Goal: Navigation & Orientation: Understand site structure

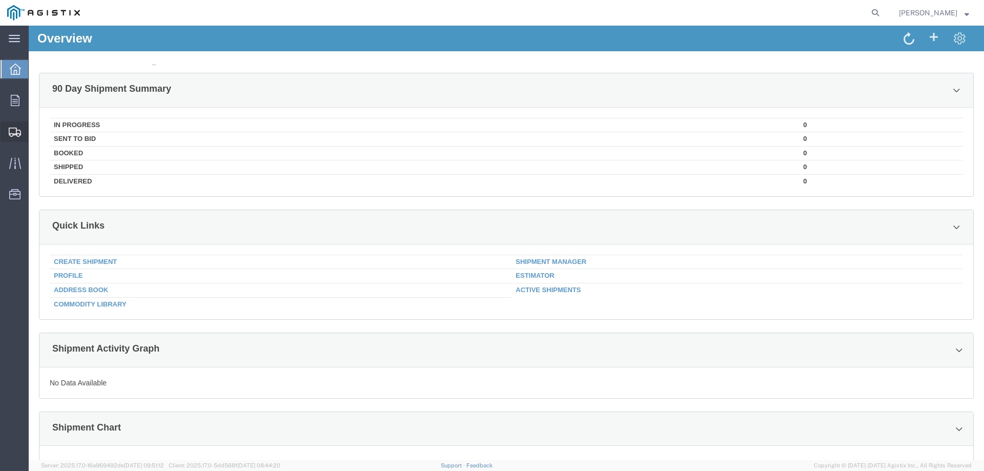
click at [0, 0] on span "Shipment Manager" at bounding box center [0, 0] width 0 height 0
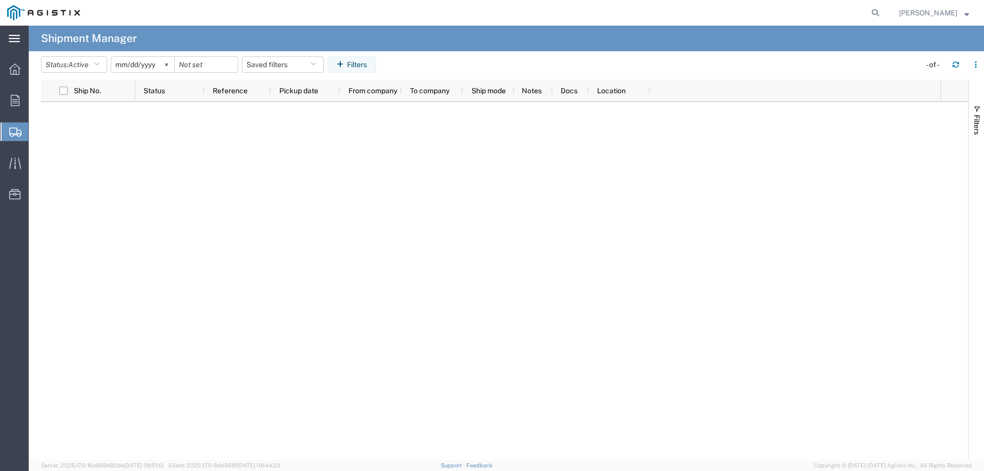
click at [19, 40] on icon at bounding box center [14, 39] width 11 height 8
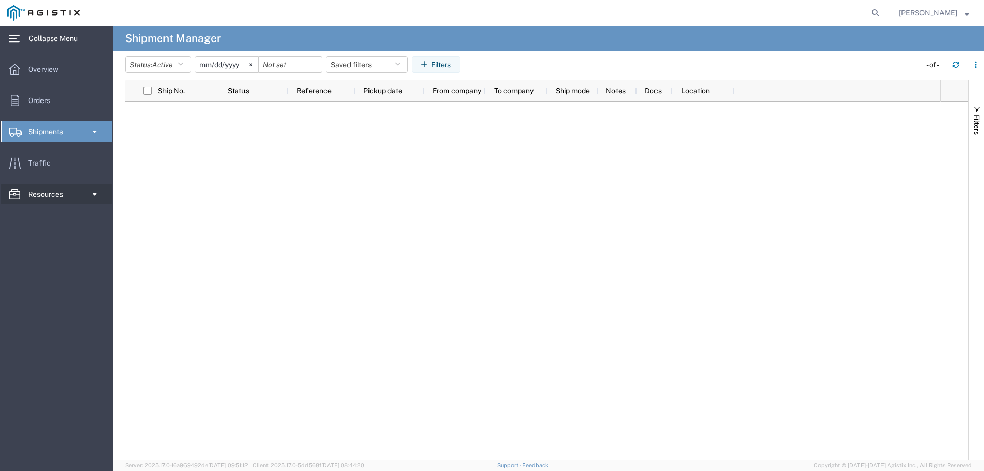
click at [71, 193] on link "Resources" at bounding box center [57, 194] width 112 height 20
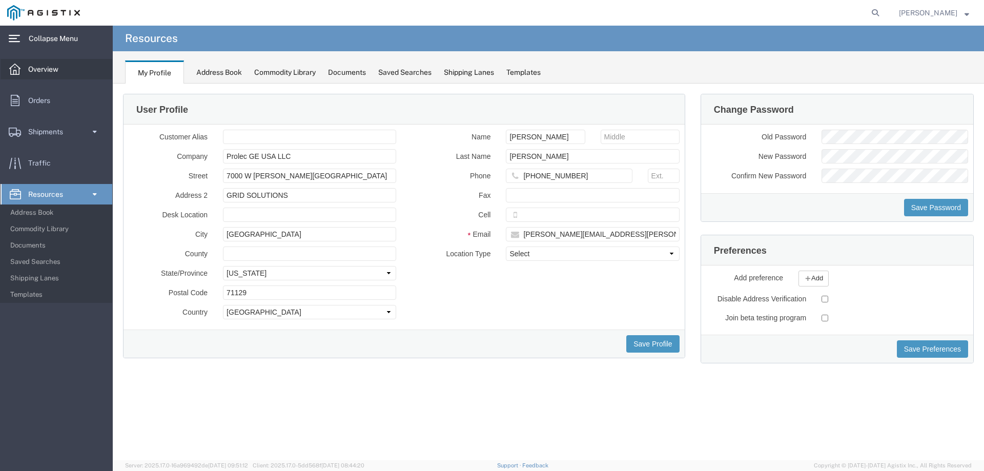
click at [66, 74] on span "Overview" at bounding box center [46, 69] width 37 height 20
